Goal: Find specific page/section: Find specific page/section

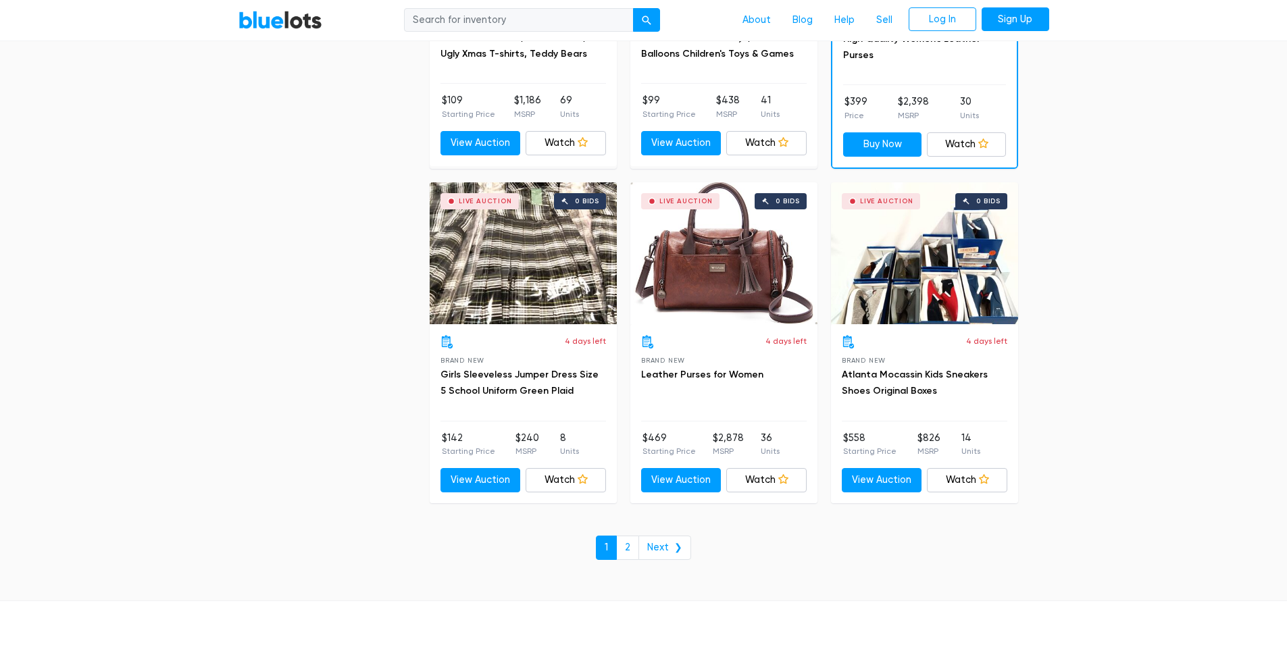
scroll to position [5814, 0]
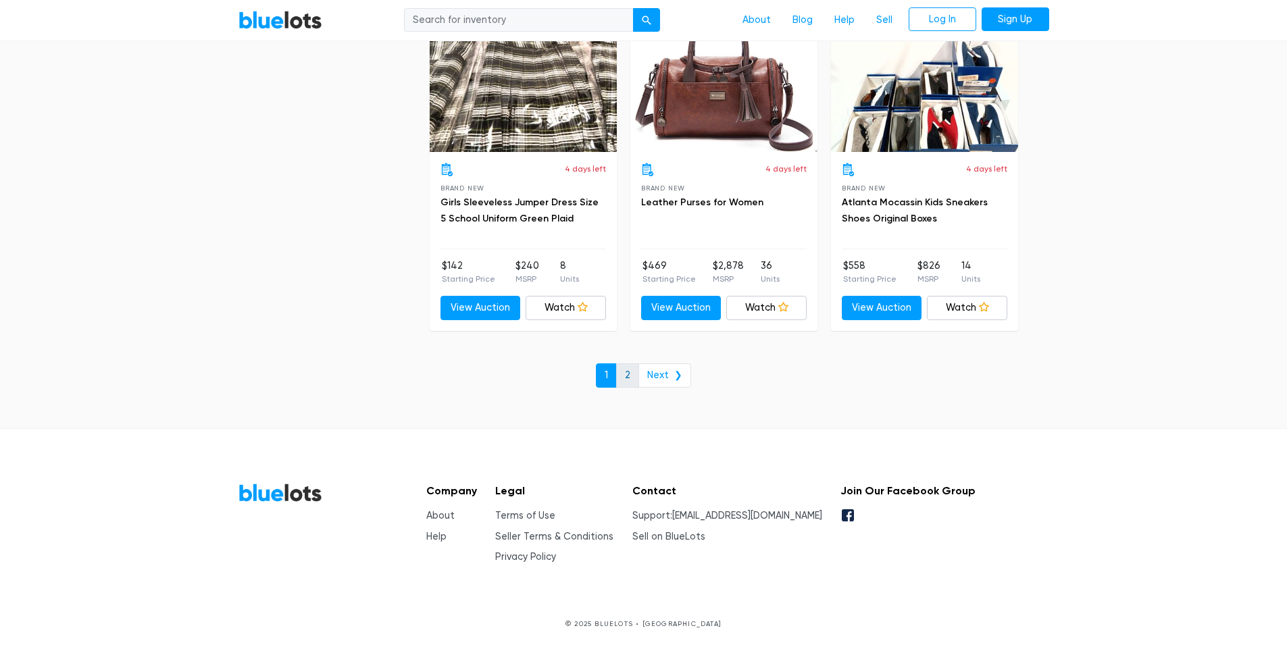
click at [632, 381] on link "2" at bounding box center [627, 376] width 23 height 24
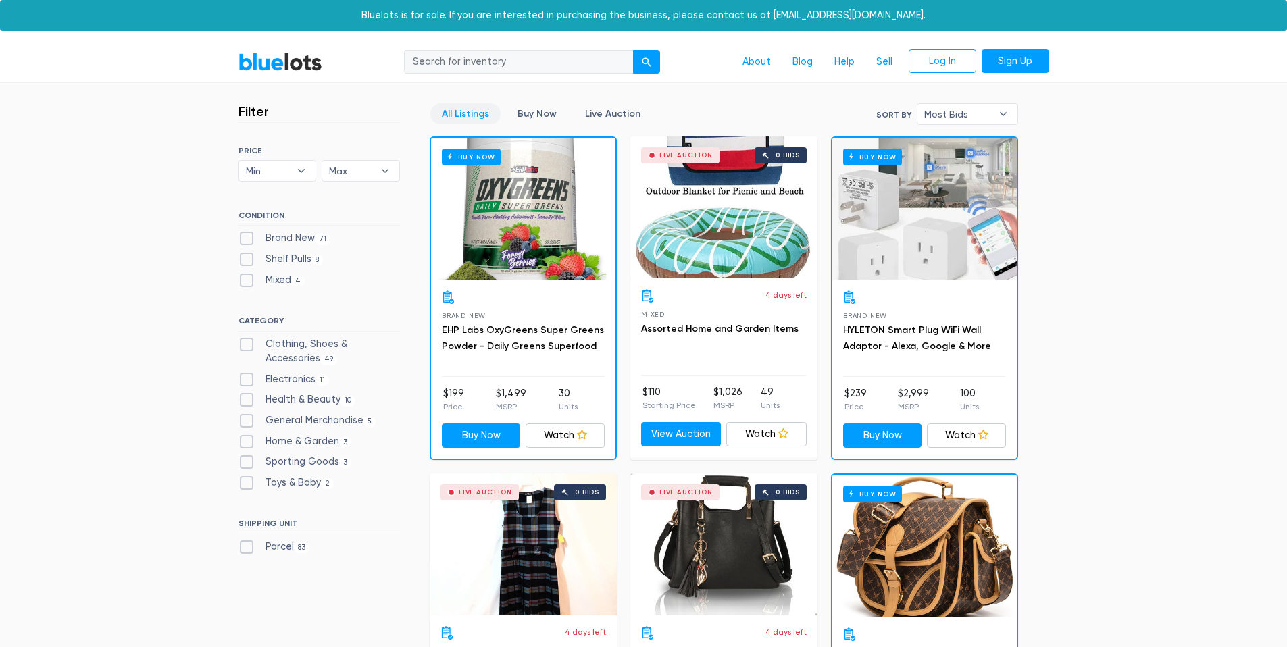
click at [269, 378] on label "Electronics 11" at bounding box center [284, 379] width 91 height 15
click at [247, 378] on input "Electronics 11" at bounding box center [243, 376] width 9 height 9
checkbox input "true"
